Goal: Check status

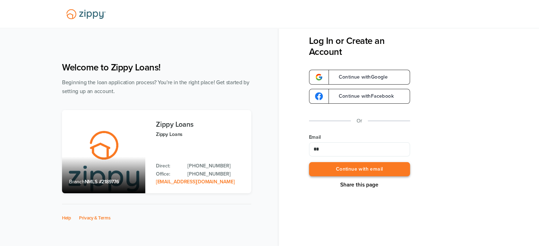
type input "**********"
click at [359, 168] on button "Continue with email" at bounding box center [359, 169] width 101 height 15
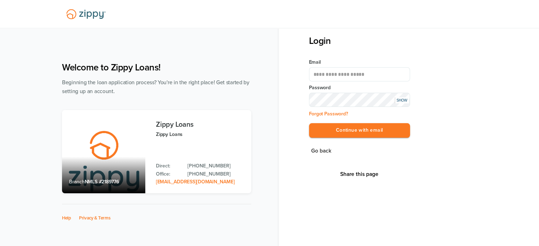
click at [309, 123] on button "Continue with email" at bounding box center [359, 130] width 101 height 15
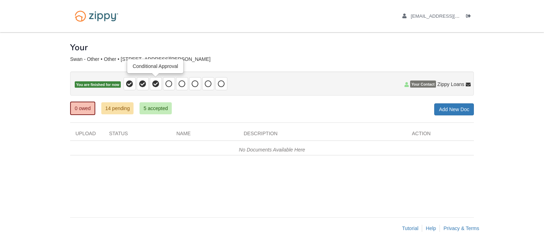
click at [154, 81] on icon at bounding box center [155, 83] width 7 height 7
click at [124, 107] on link "14 pending" at bounding box center [117, 108] width 32 height 12
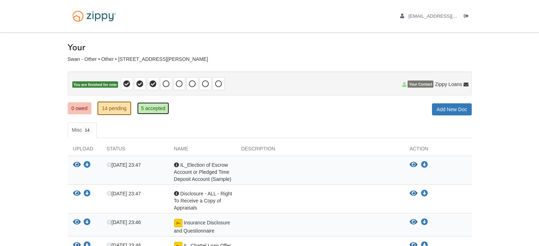
click at [155, 110] on link "5 accepted" at bounding box center [153, 108] width 32 height 12
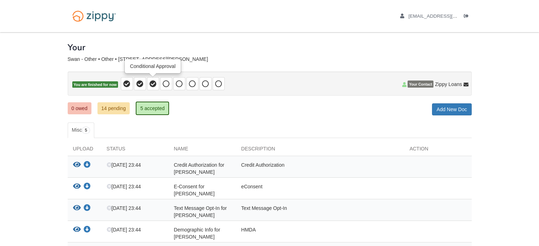
click at [154, 84] on icon at bounding box center [153, 83] width 7 height 7
click at [77, 107] on link "0 owed" at bounding box center [80, 108] width 24 height 12
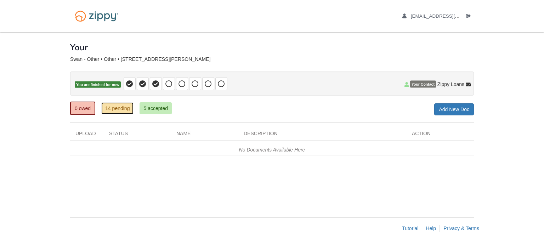
click at [112, 105] on link "14 pending" at bounding box center [117, 108] width 32 height 12
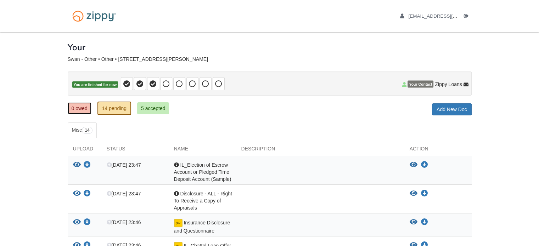
click at [79, 110] on link "0 owed" at bounding box center [80, 108] width 24 height 12
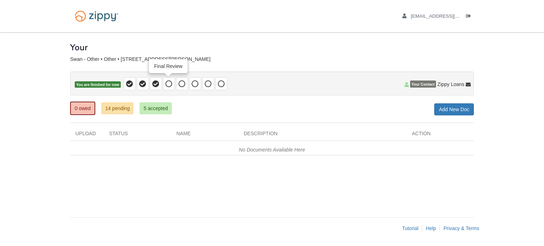
click at [170, 83] on icon at bounding box center [169, 83] width 7 height 7
click at [112, 106] on link "14 pending" at bounding box center [117, 108] width 32 height 12
